Goal: Navigation & Orientation: Go to known website

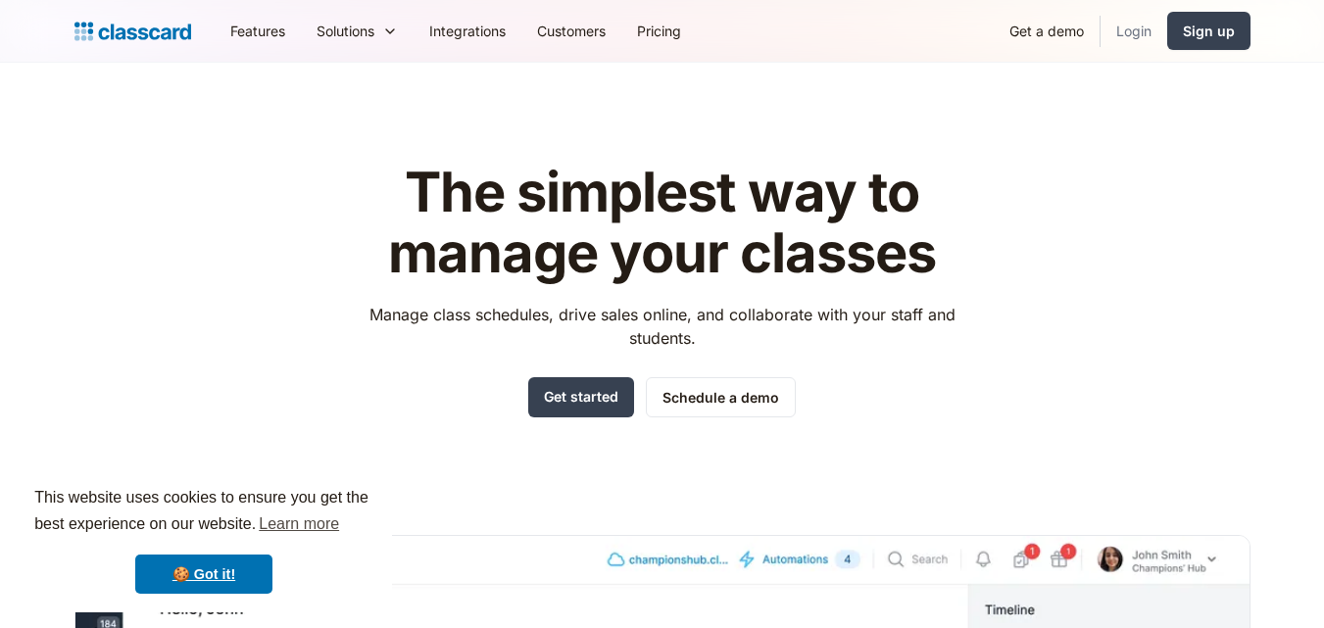
click at [1121, 42] on link "Login" at bounding box center [1133, 31] width 67 height 44
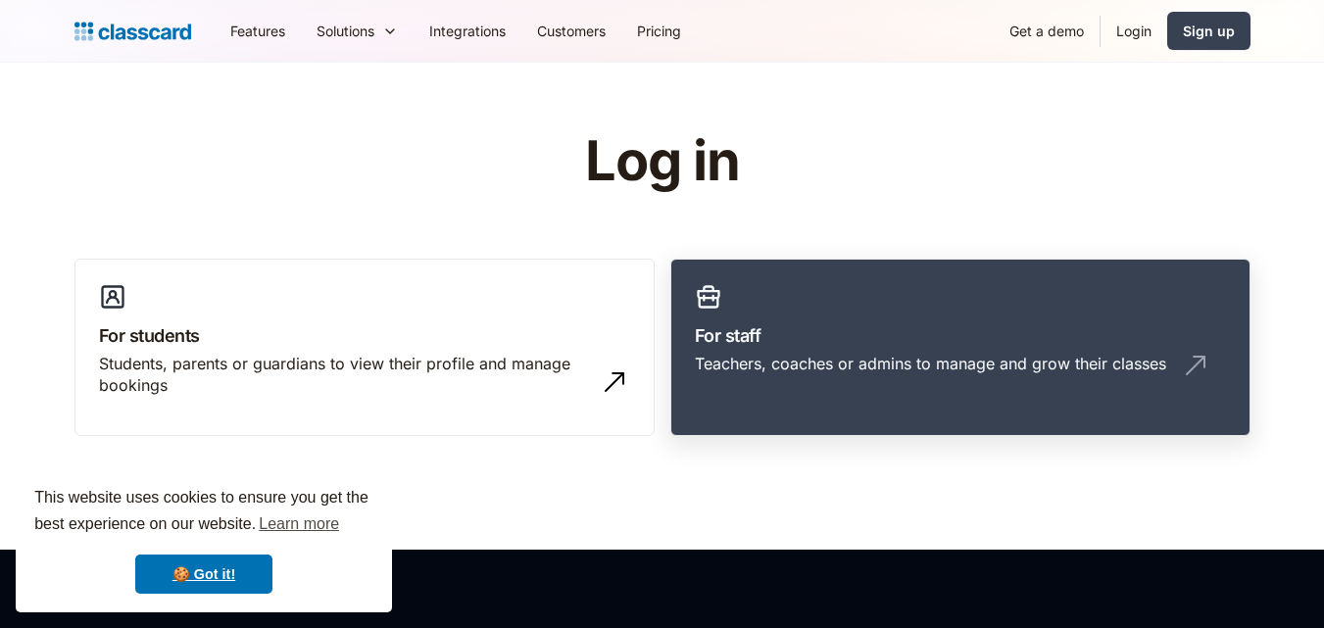
drag, startPoint x: 0, startPoint y: 0, endPoint x: 779, endPoint y: 324, distance: 843.7
click at [779, 324] on h3 "For staff" at bounding box center [960, 335] width 531 height 26
